Goal: Answer question/provide support

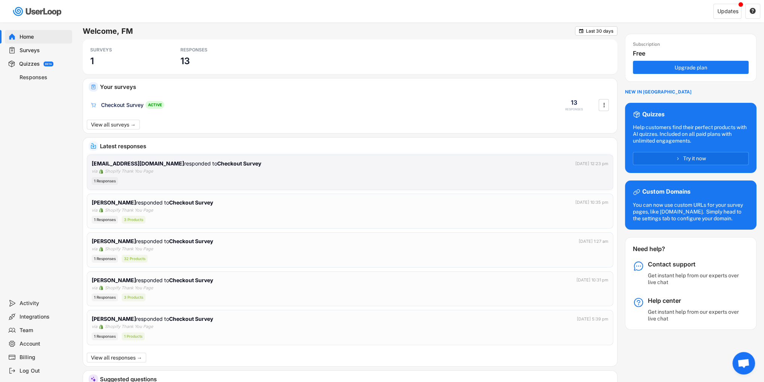
click at [144, 166] on div "[EMAIL_ADDRESS][DOMAIN_NAME] responded to Checkout Survey" at bounding box center [176, 164] width 169 height 8
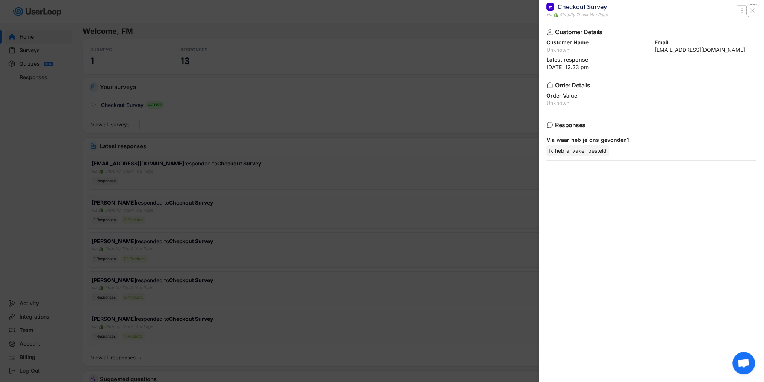
click at [753, 10] on icon at bounding box center [753, 11] width 8 height 8
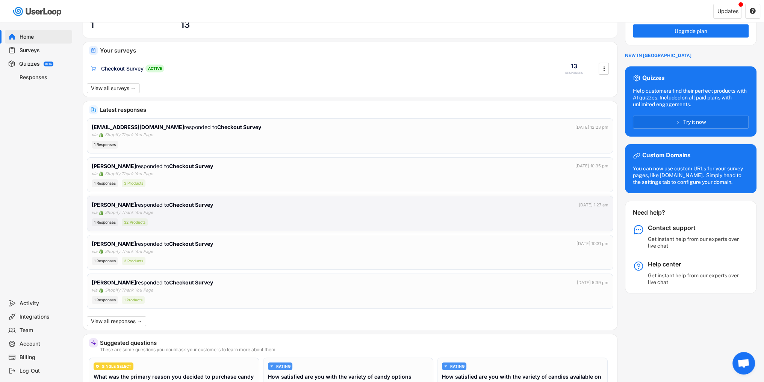
scroll to position [38, 0]
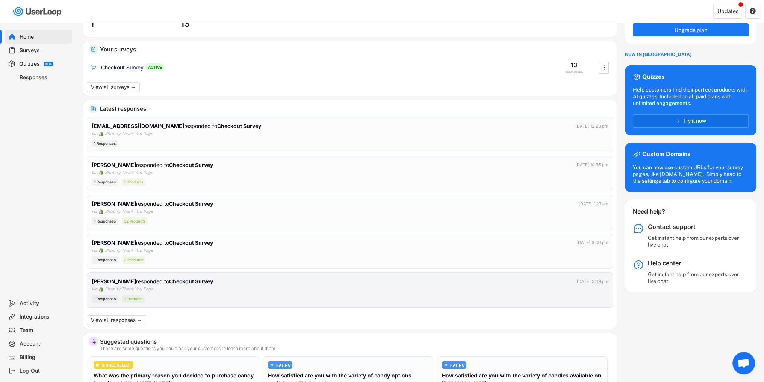
click at [136, 283] on strong "[PERSON_NAME]" at bounding box center [114, 281] width 44 height 6
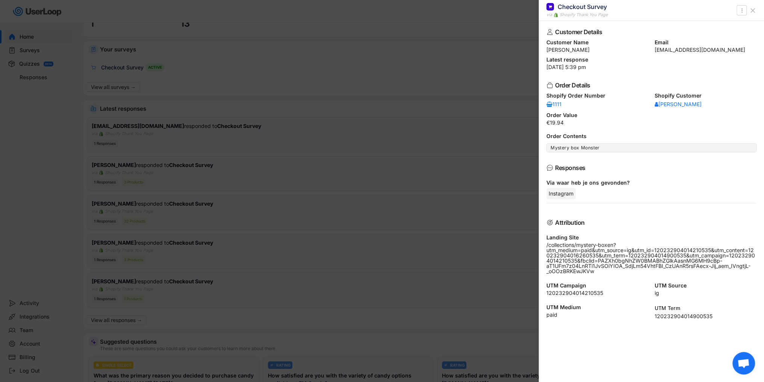
click at [759, 12] on div "Checkout Survey via Shopify Thank You Page " at bounding box center [651, 10] width 225 height 21
click at [754, 12] on icon at bounding box center [753, 11] width 8 height 8
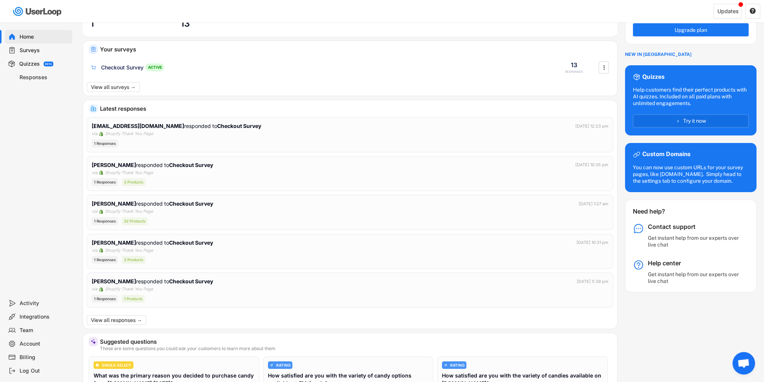
click at [39, 78] on div "Responses" at bounding box center [45, 77] width 50 height 7
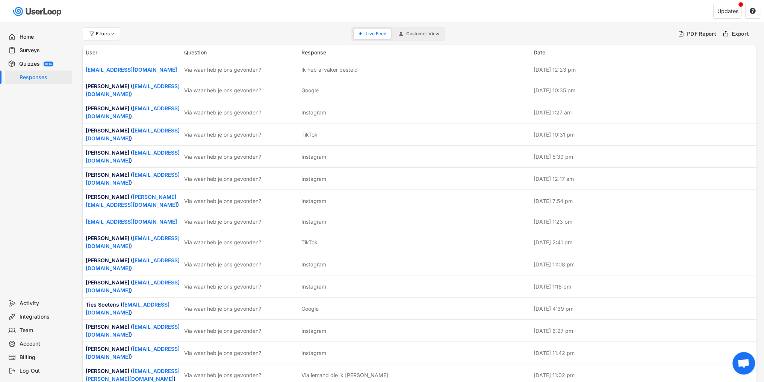
click at [404, 30] on button "Customer View" at bounding box center [419, 34] width 50 height 11
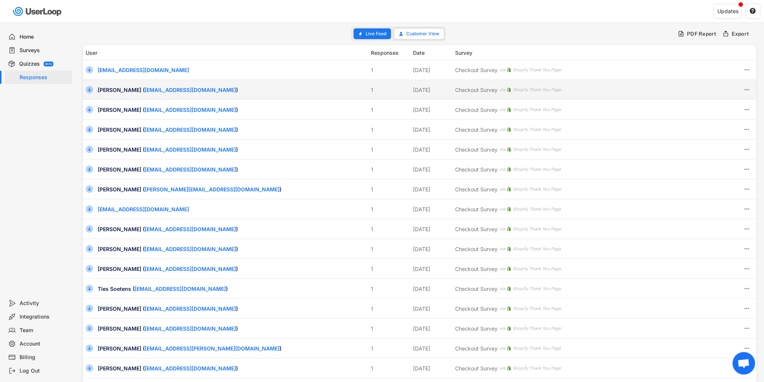
drag, startPoint x: 379, startPoint y: 33, endPoint x: 361, endPoint y: 117, distance: 85.7
click at [362, 114] on div "Filters Live Feed Customer View PDF Report Export User Responses Date Survey [E…" at bounding box center [419, 254] width 673 height 462
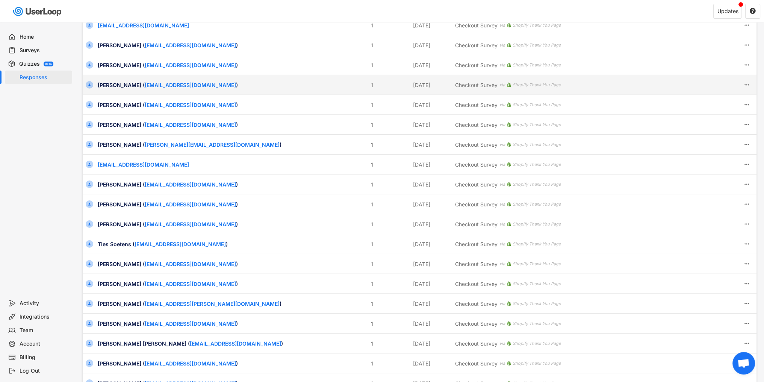
scroll to position [146, 0]
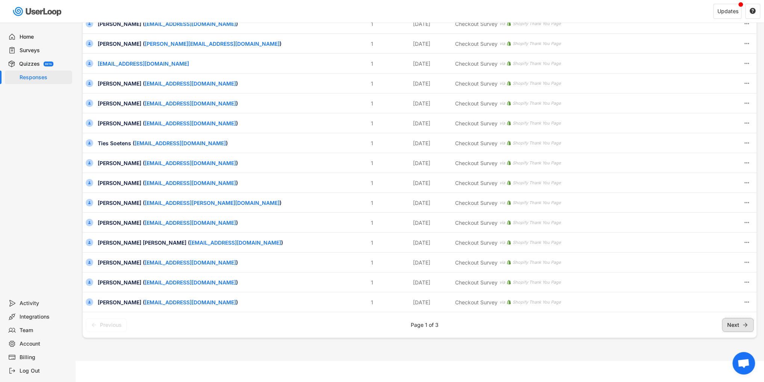
click at [732, 325] on span "Next" at bounding box center [733, 325] width 12 height 0
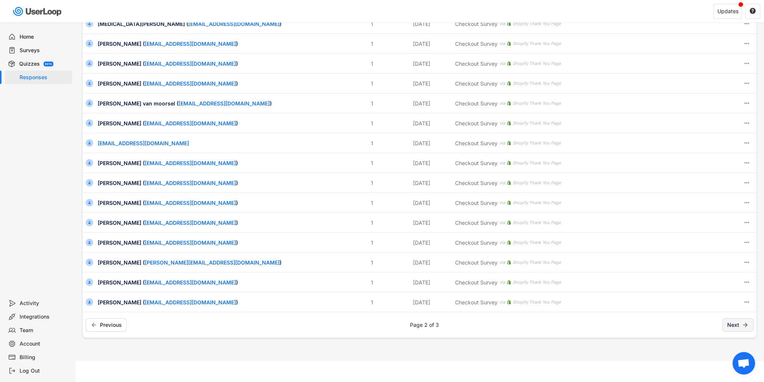
click at [732, 325] on span "Next" at bounding box center [733, 325] width 12 height 0
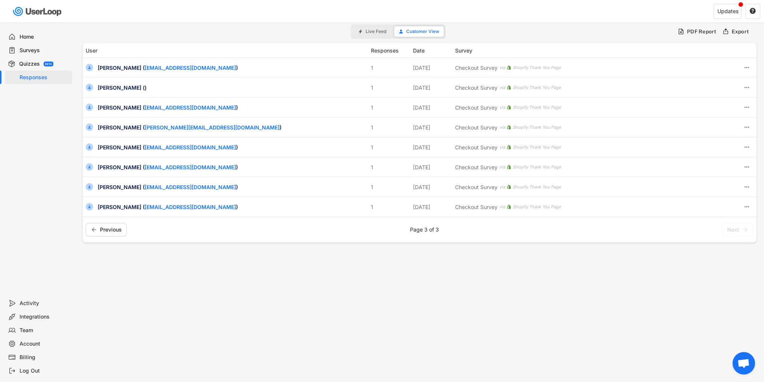
scroll to position [0, 0]
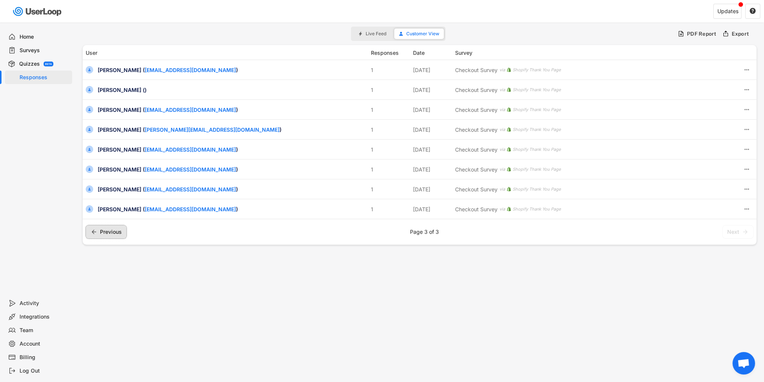
click at [94, 230] on icon at bounding box center [94, 232] width 7 height 7
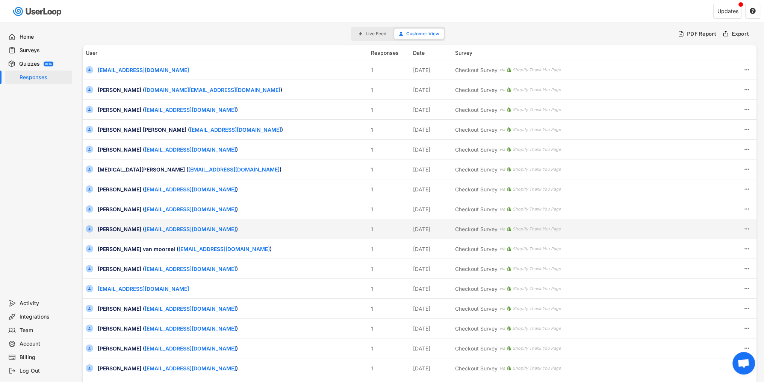
scroll to position [146, 0]
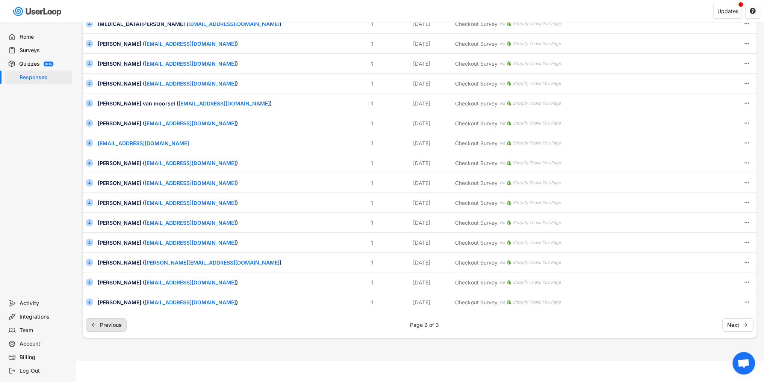
drag, startPoint x: 104, startPoint y: 322, endPoint x: 101, endPoint y: 314, distance: 7.7
click at [104, 325] on span "Previous" at bounding box center [111, 325] width 22 height 0
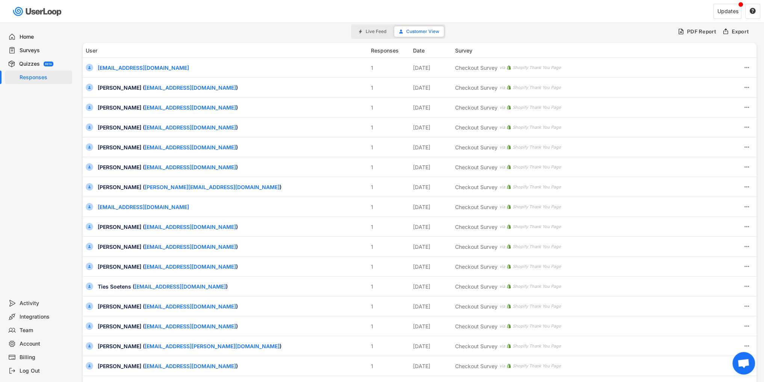
scroll to position [0, 0]
